Goal: Find specific page/section: Find specific page/section

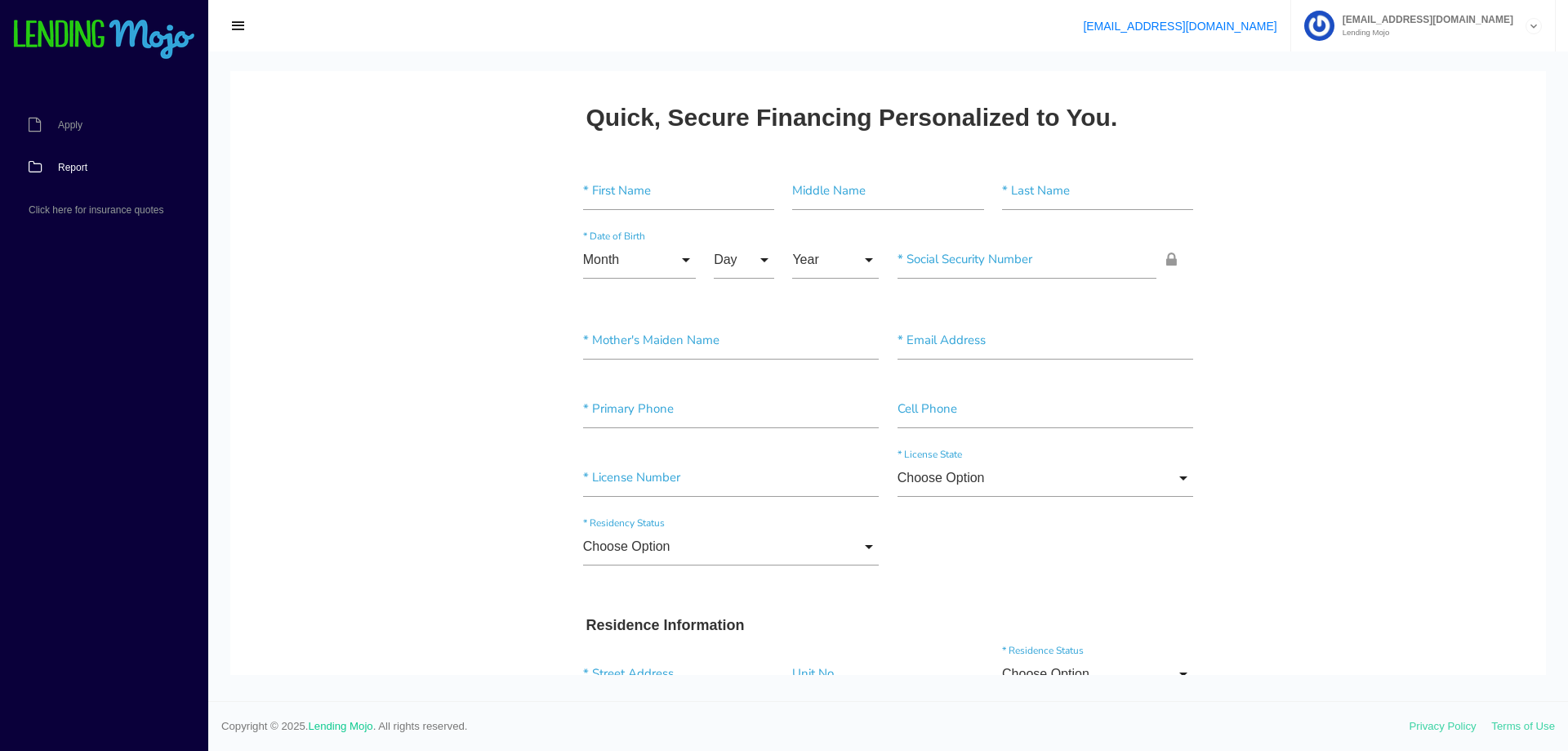
click at [93, 162] on link "Report" at bounding box center [96, 167] width 192 height 42
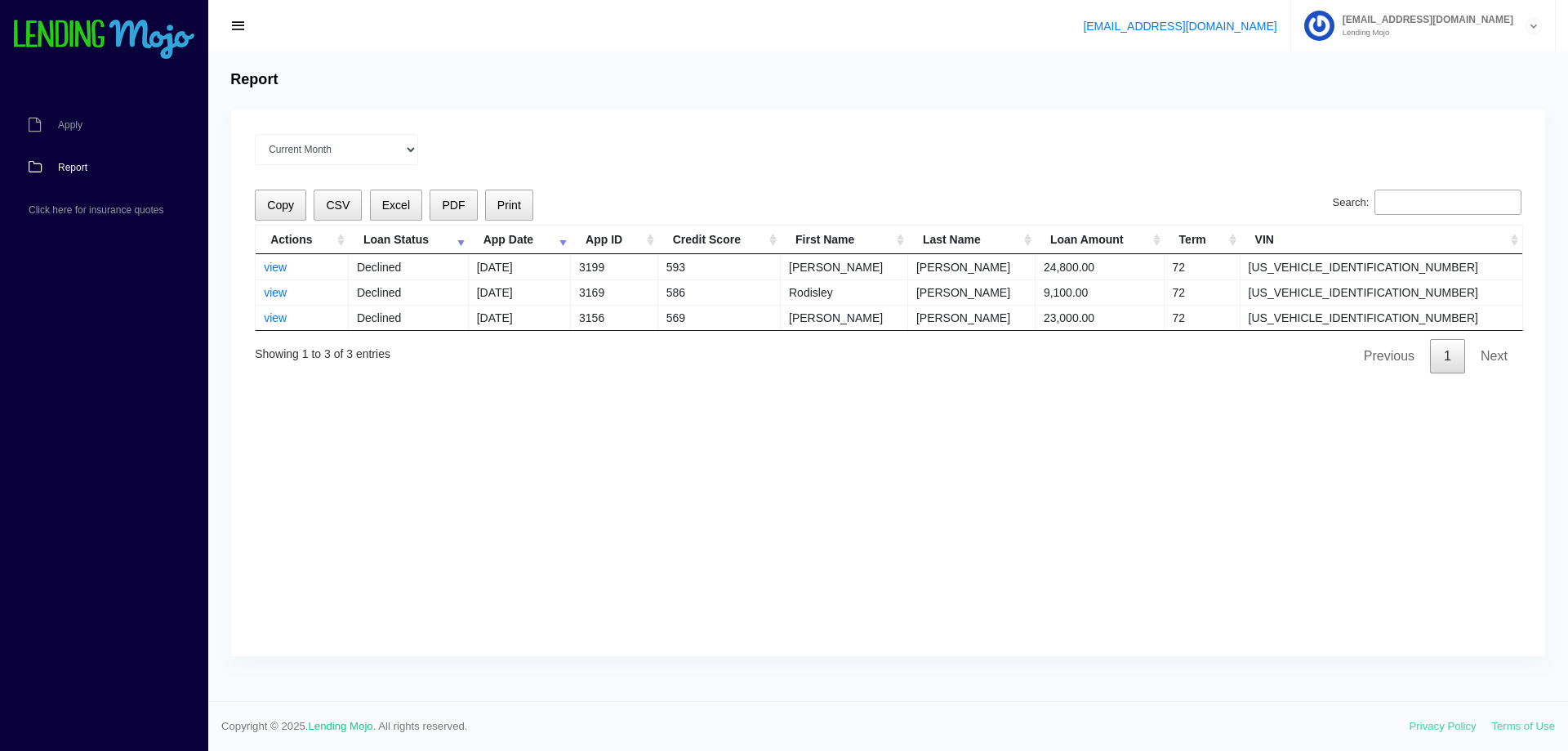
click at [722, 160] on div "Current Month [DATE] [DATE] [DATE] [DATE] [DATE] All time" at bounding box center [888, 149] width 1267 height 31
drag, startPoint x: 430, startPoint y: 358, endPoint x: 235, endPoint y: 105, distance: 319.4
click at [234, 107] on div "Report Current Month [DATE] [DATE] [DATE] [DATE] [DATE] All time Loading Copy C…" at bounding box center [888, 376] width 1360 height 650
drag, startPoint x: 228, startPoint y: 77, endPoint x: 290, endPoint y: 80, distance: 62.1
click at [290, 80] on div "Report" at bounding box center [888, 80] width 1330 height 18
